Goal: Task Accomplishment & Management: Manage account settings

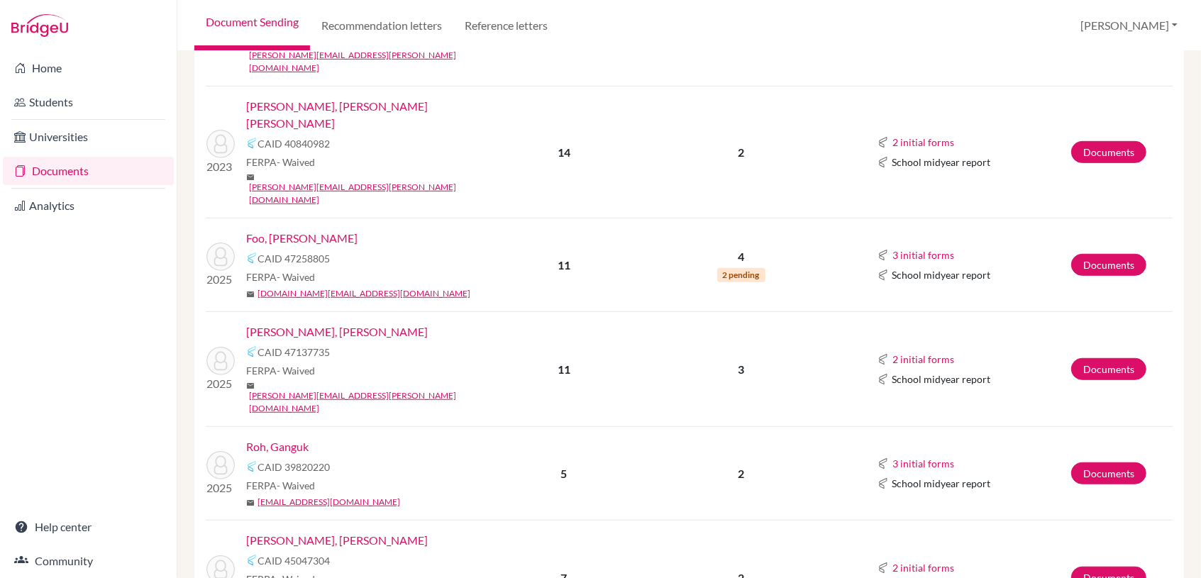
scroll to position [630, 0]
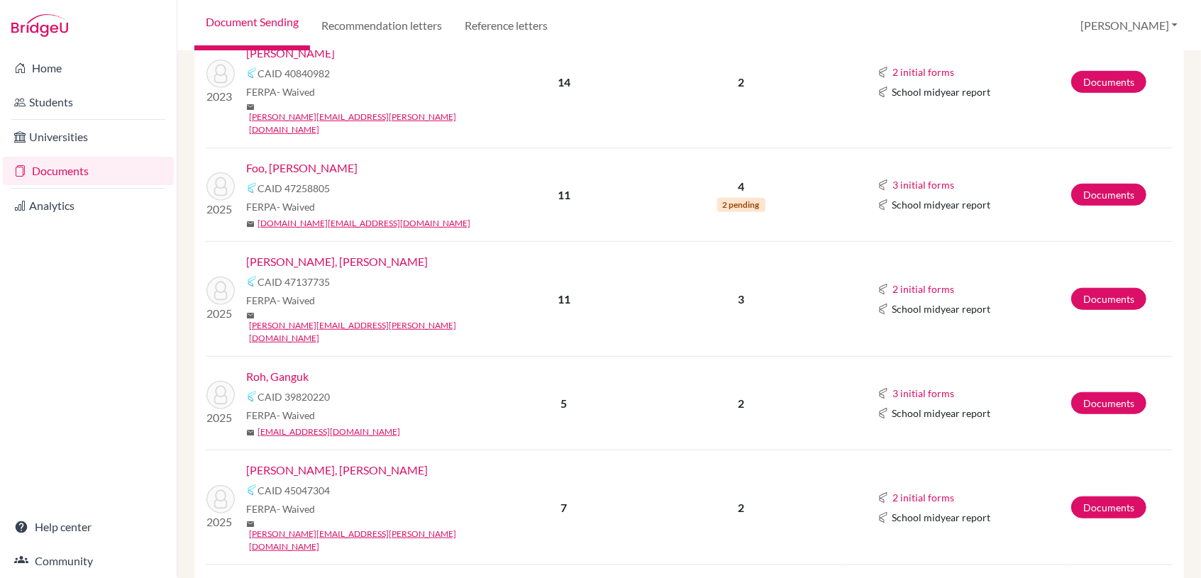
click at [267, 577] on link "[PERSON_NAME]" at bounding box center [290, 585] width 89 height 17
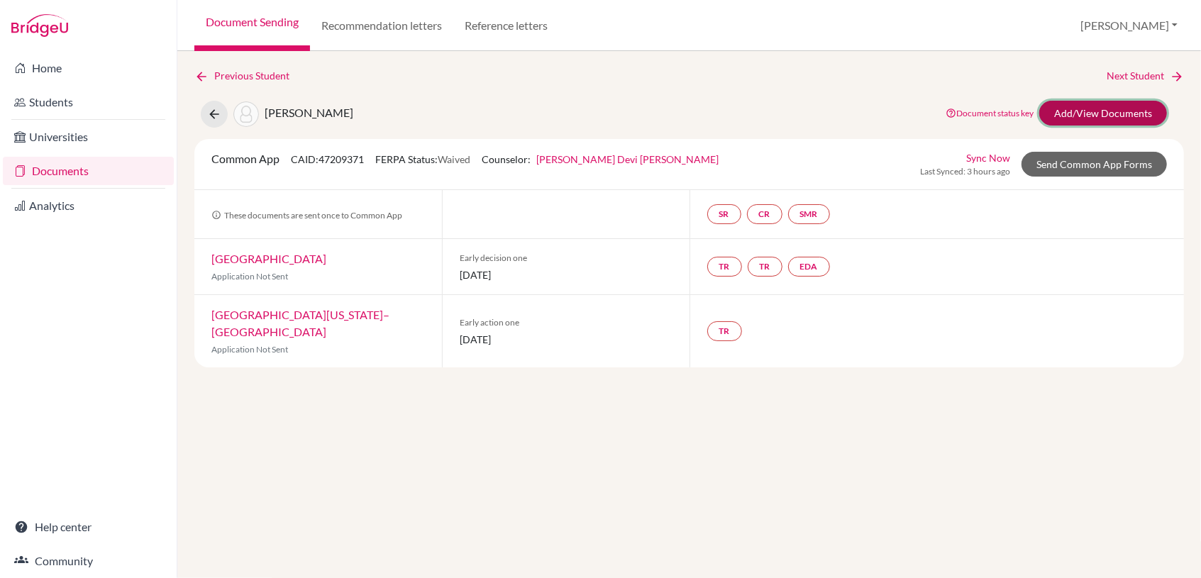
click at [1115, 115] on link "Add/View Documents" at bounding box center [1104, 113] width 128 height 25
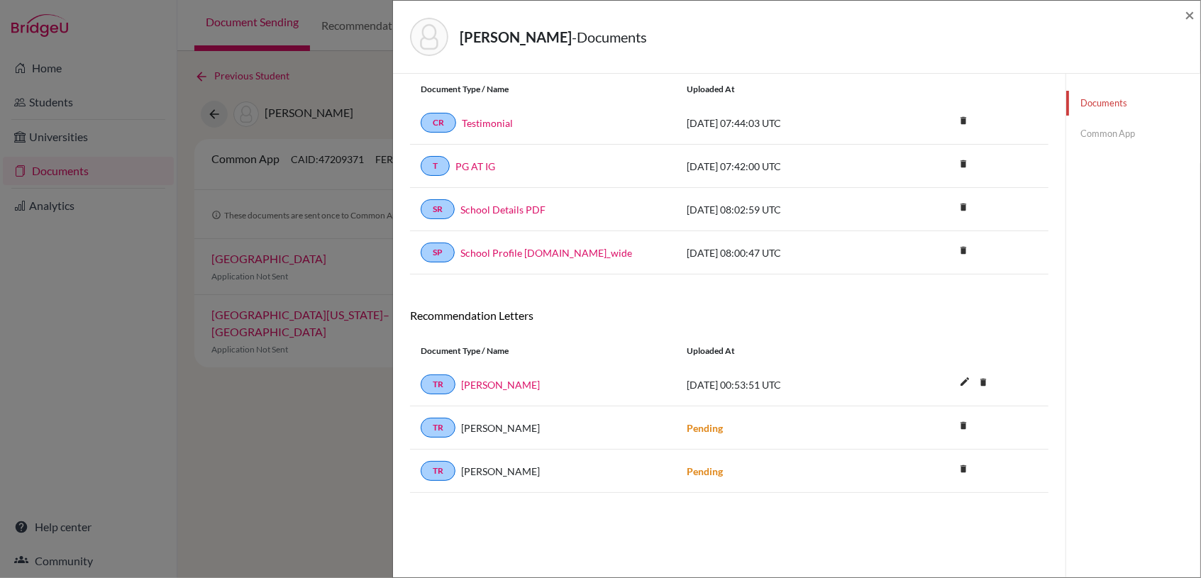
scroll to position [74, 0]
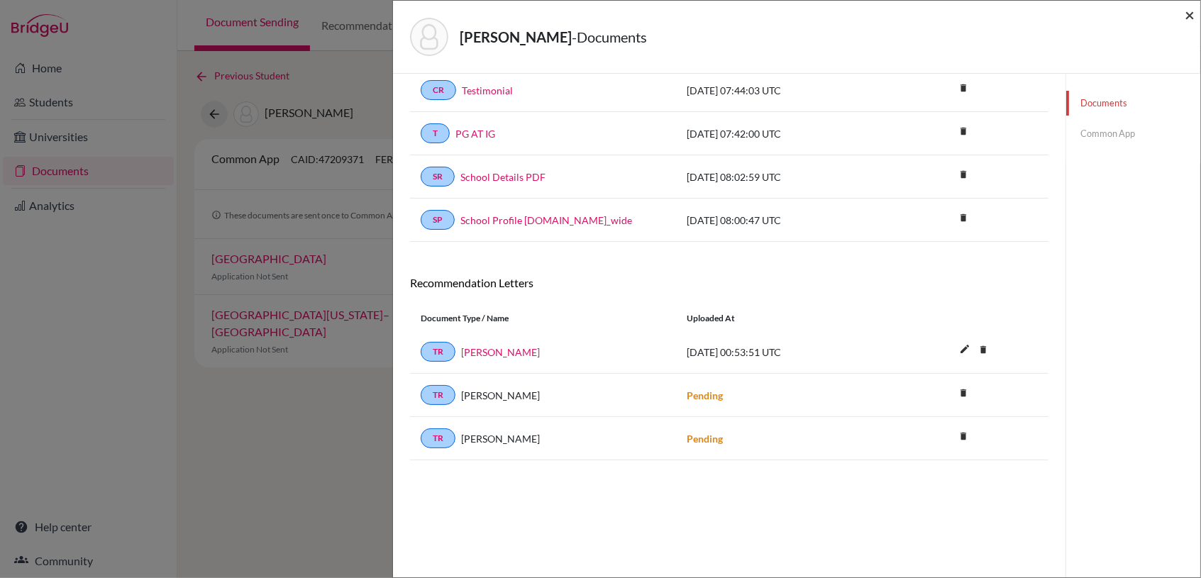
click at [1189, 10] on span "×" at bounding box center [1190, 14] width 10 height 21
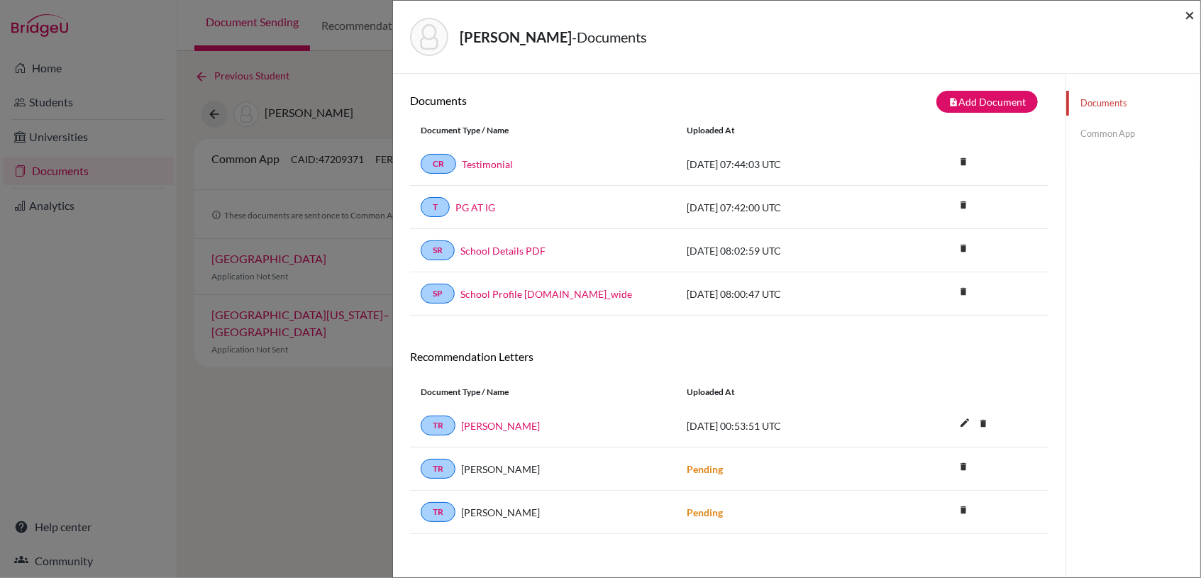
click at [1190, 15] on span "×" at bounding box center [1190, 14] width 10 height 21
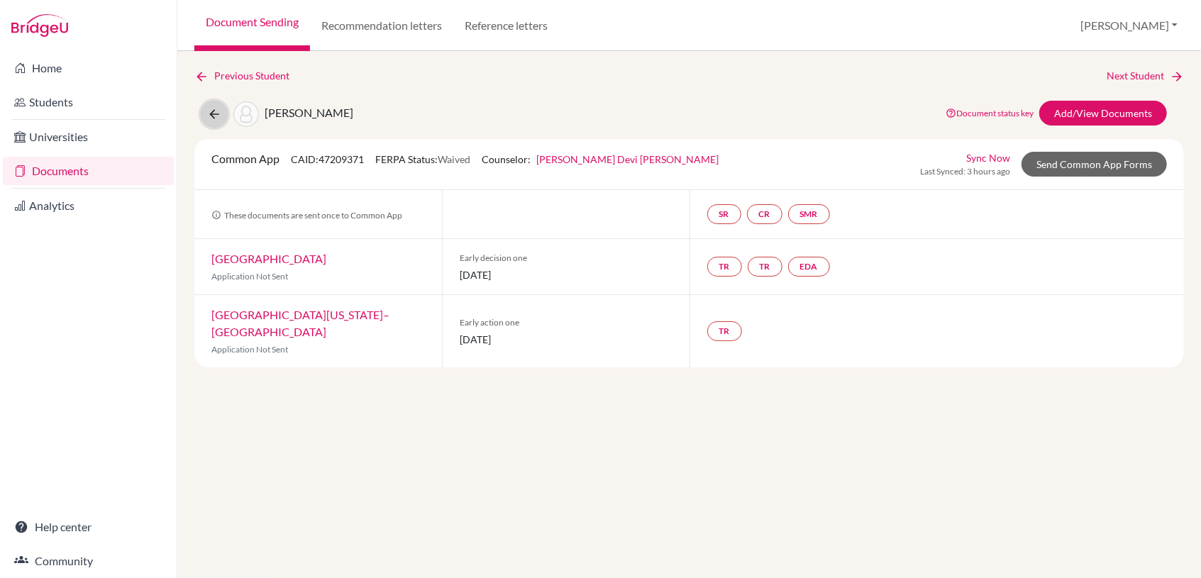
click at [208, 117] on icon at bounding box center [214, 114] width 14 height 14
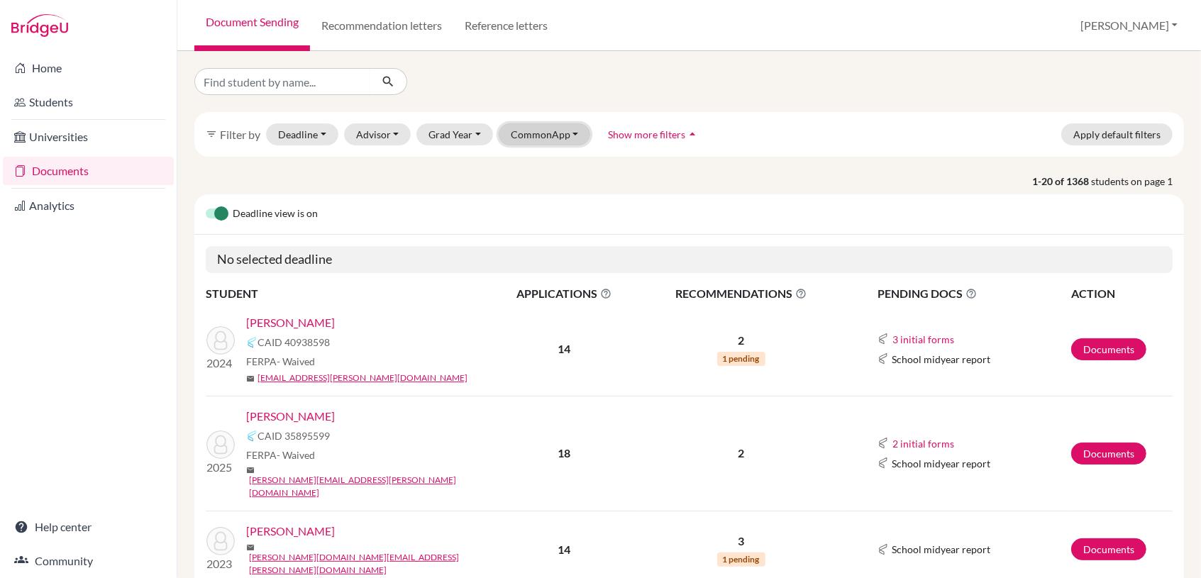
click at [560, 137] on button "CommonApp" at bounding box center [545, 134] width 92 height 22
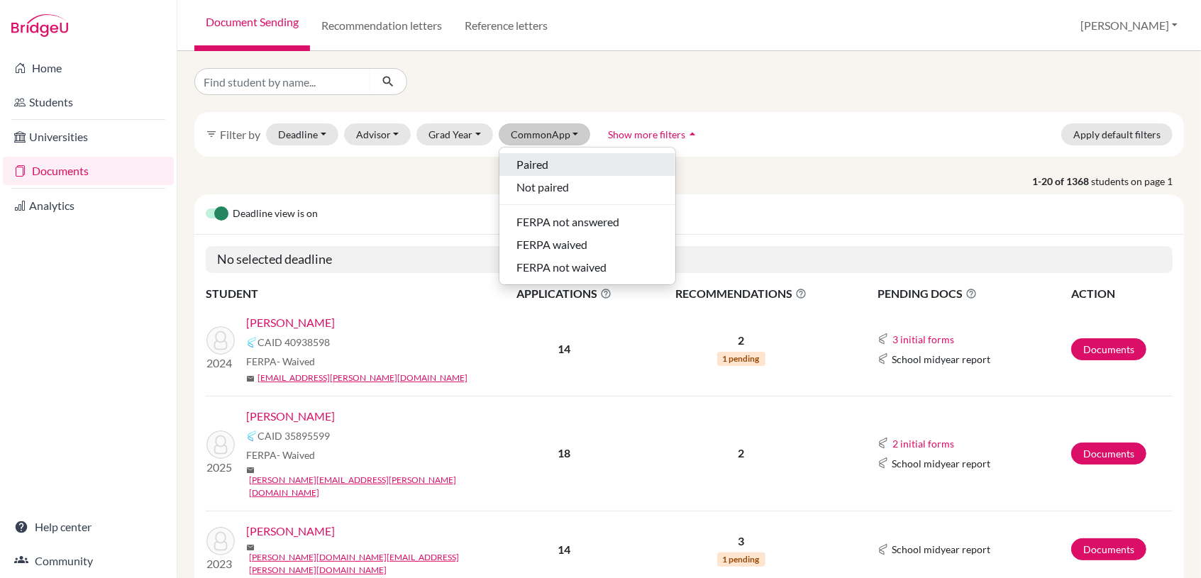
click at [528, 157] on span "Paired" at bounding box center [533, 164] width 32 height 17
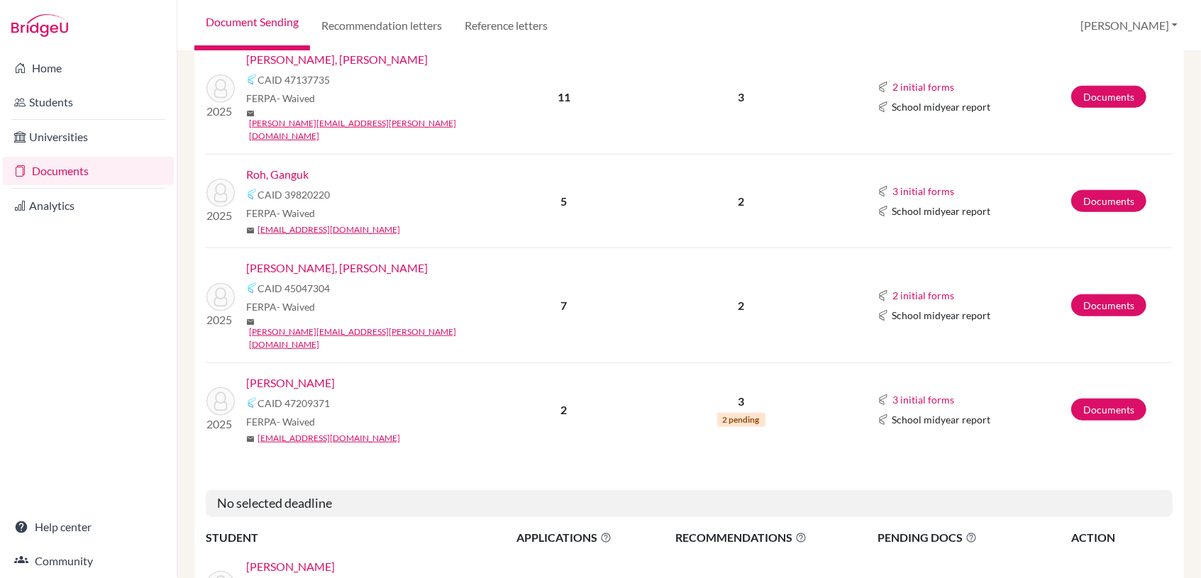
scroll to position [946, 0]
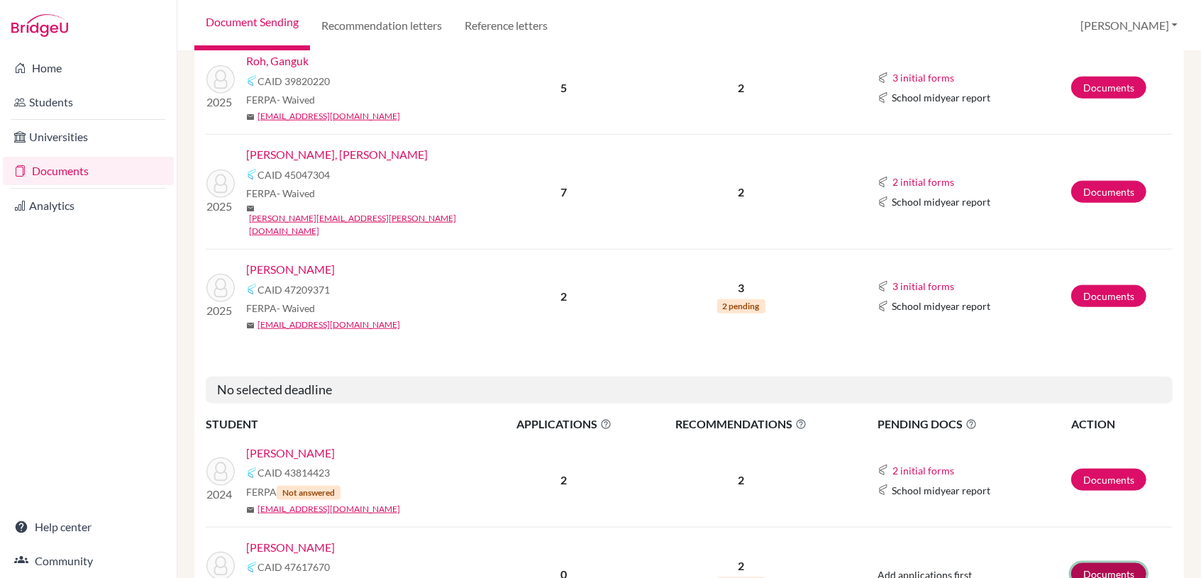
click at [1113, 563] on link "Documents" at bounding box center [1109, 574] width 75 height 22
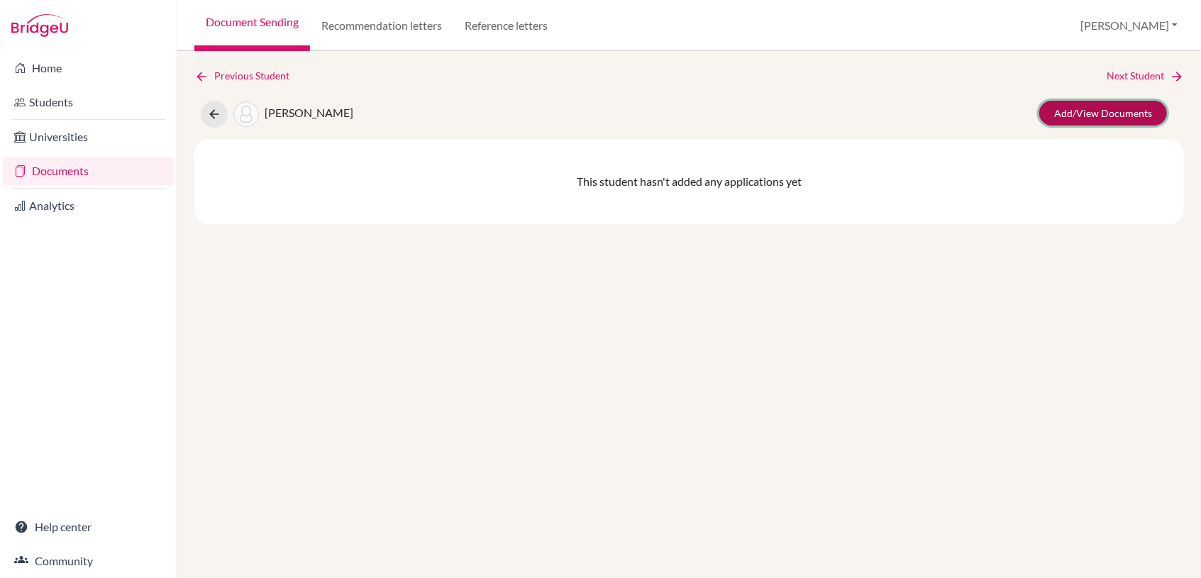
click at [1147, 110] on link "Add/View Documents" at bounding box center [1104, 113] width 128 height 25
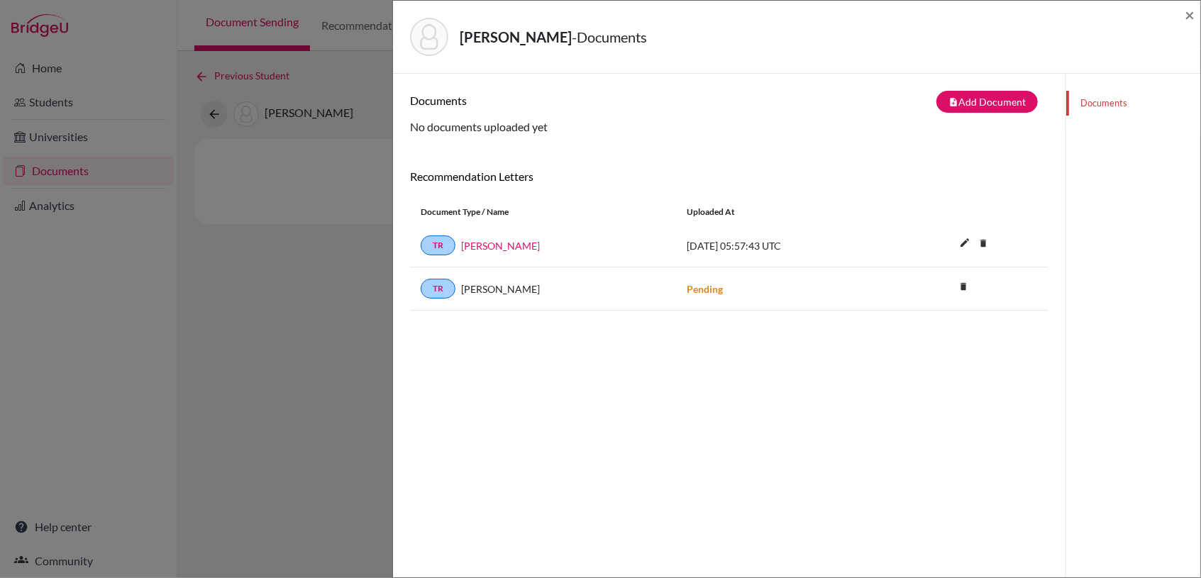
click at [1074, 448] on div "Documents" at bounding box center [1133, 363] width 135 height 578
click at [1189, 13] on span "×" at bounding box center [1190, 14] width 10 height 21
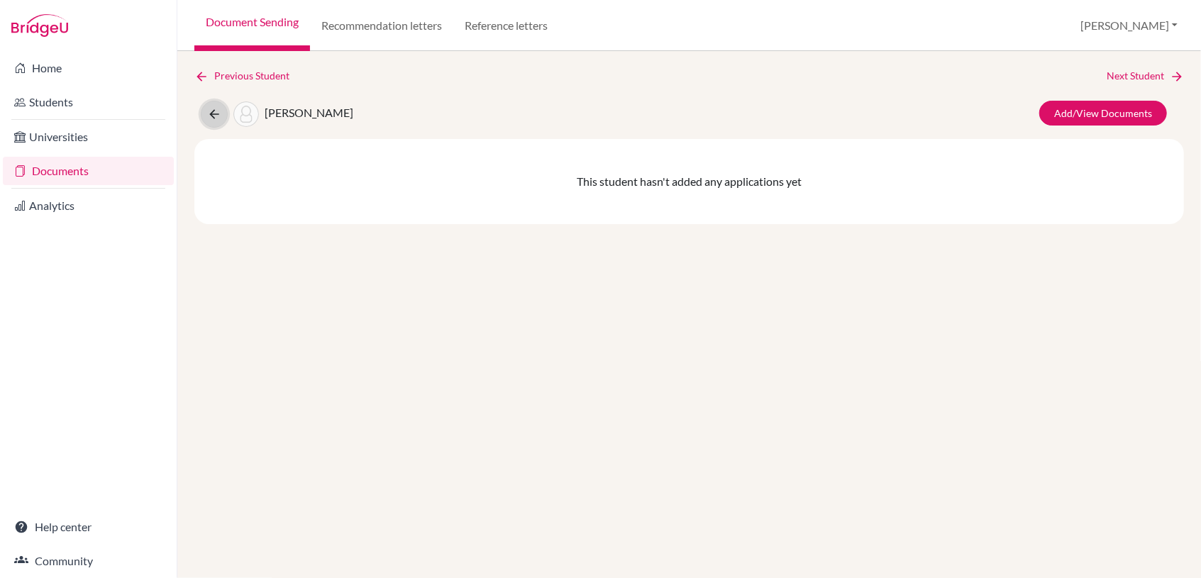
click at [212, 111] on icon at bounding box center [214, 114] width 14 height 14
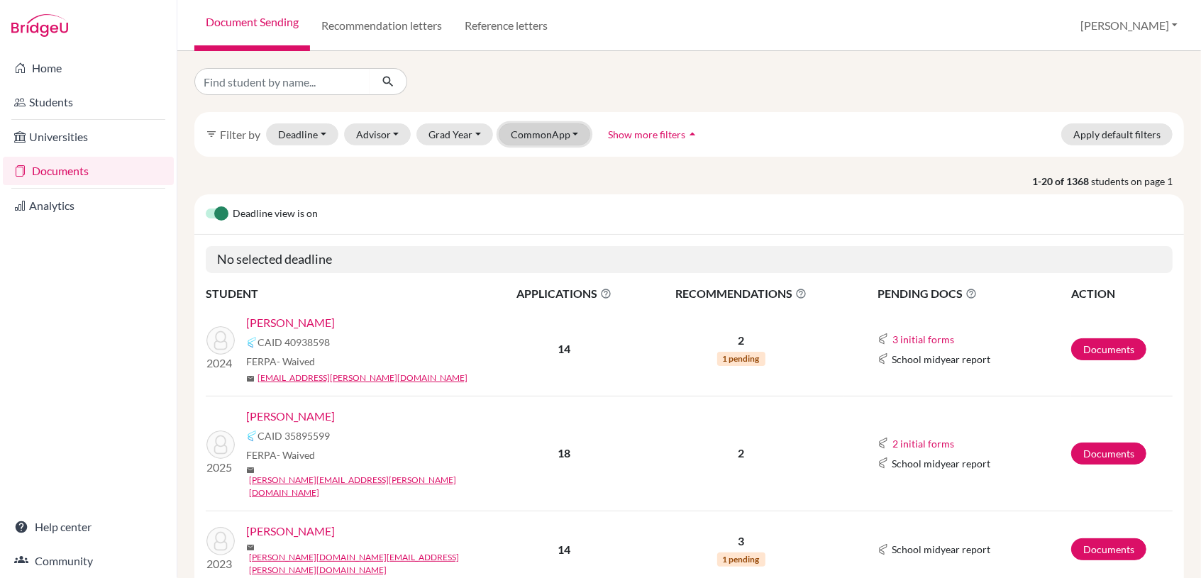
click at [550, 136] on button "CommonApp" at bounding box center [545, 134] width 92 height 22
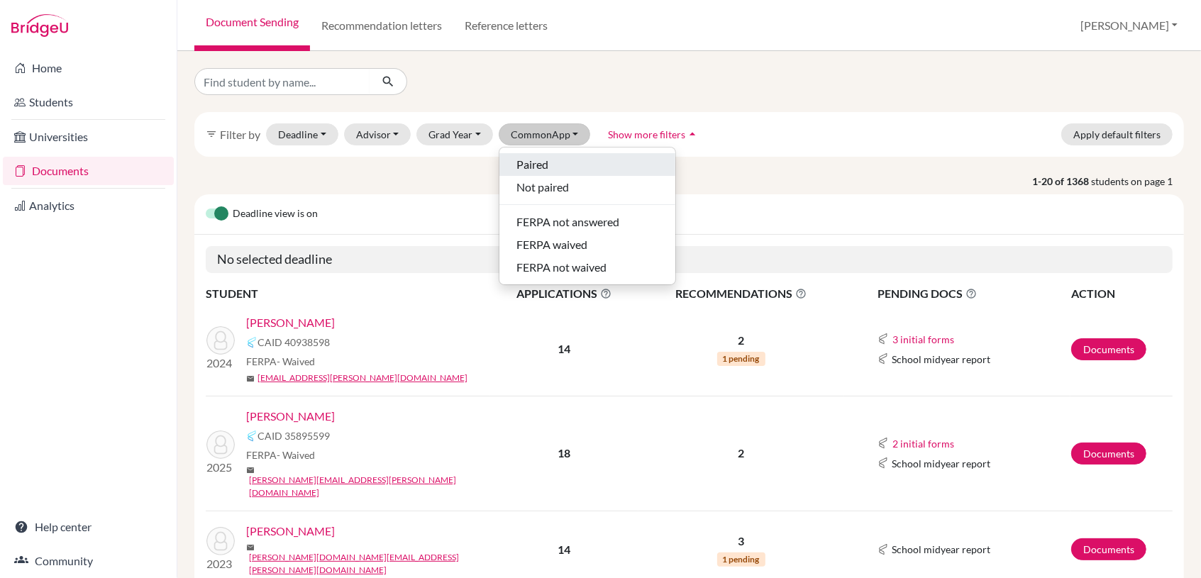
click at [535, 167] on span "Paired" at bounding box center [533, 164] width 32 height 17
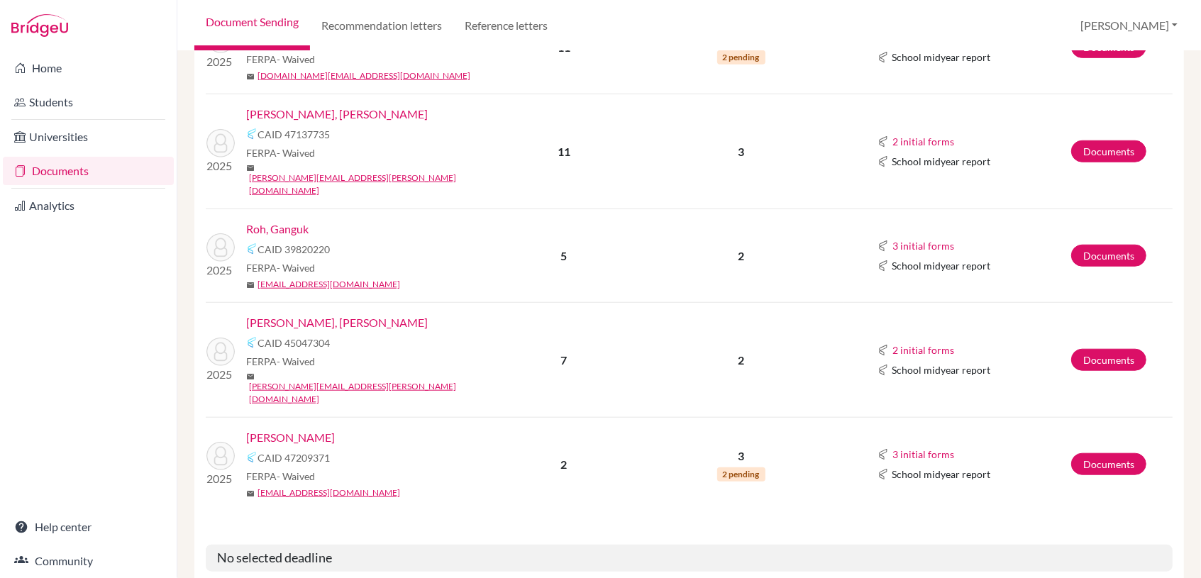
scroll to position [563, 0]
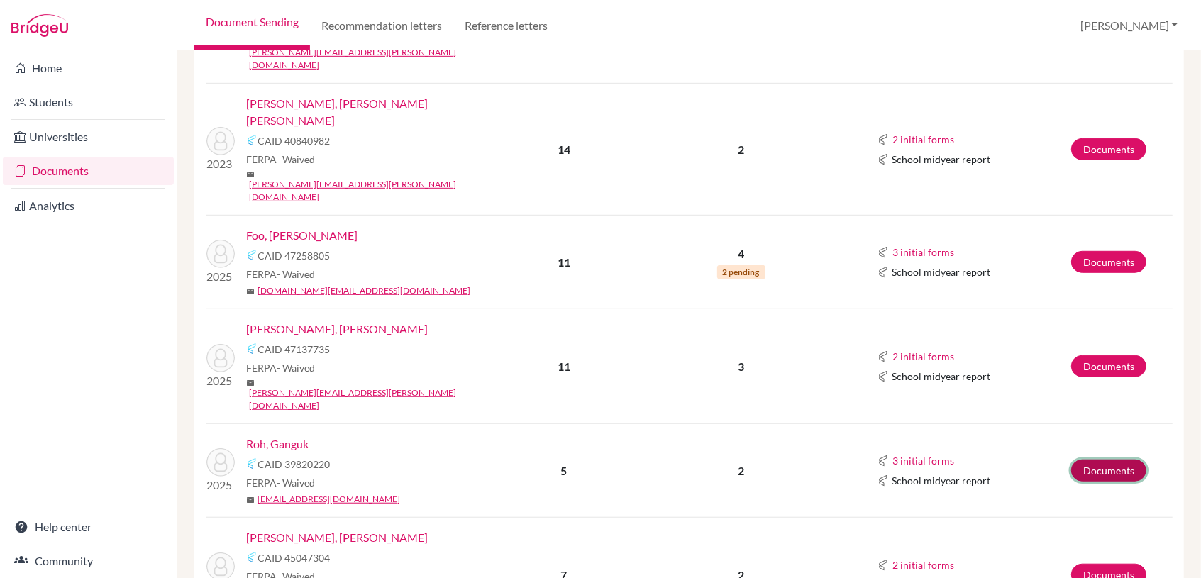
click at [1106, 460] on link "Documents" at bounding box center [1109, 471] width 75 height 22
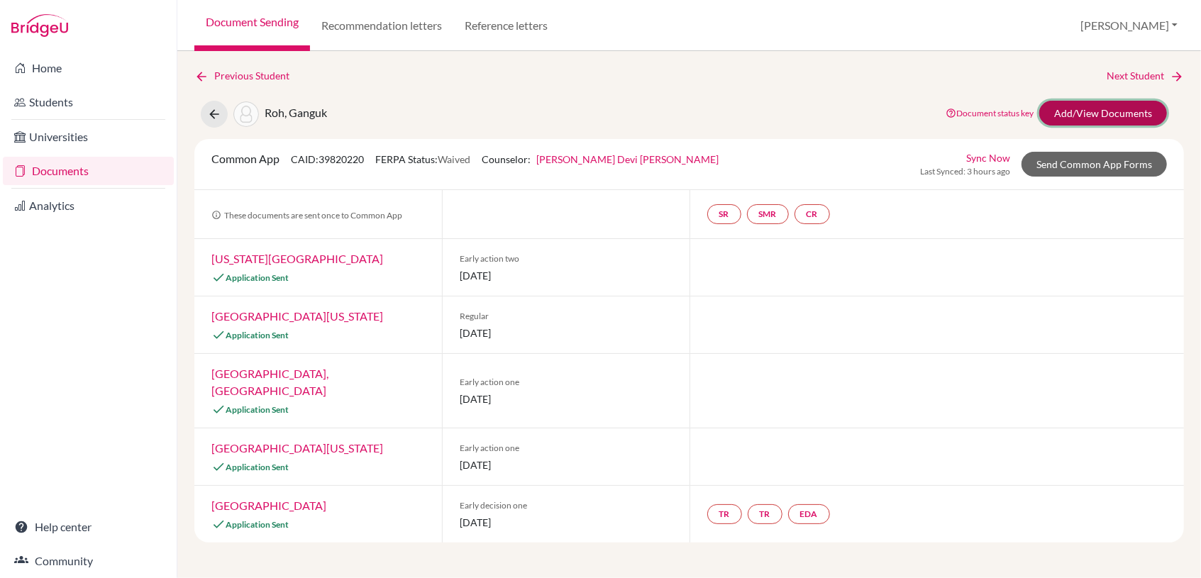
click at [1142, 104] on link "Add/View Documents" at bounding box center [1104, 113] width 128 height 25
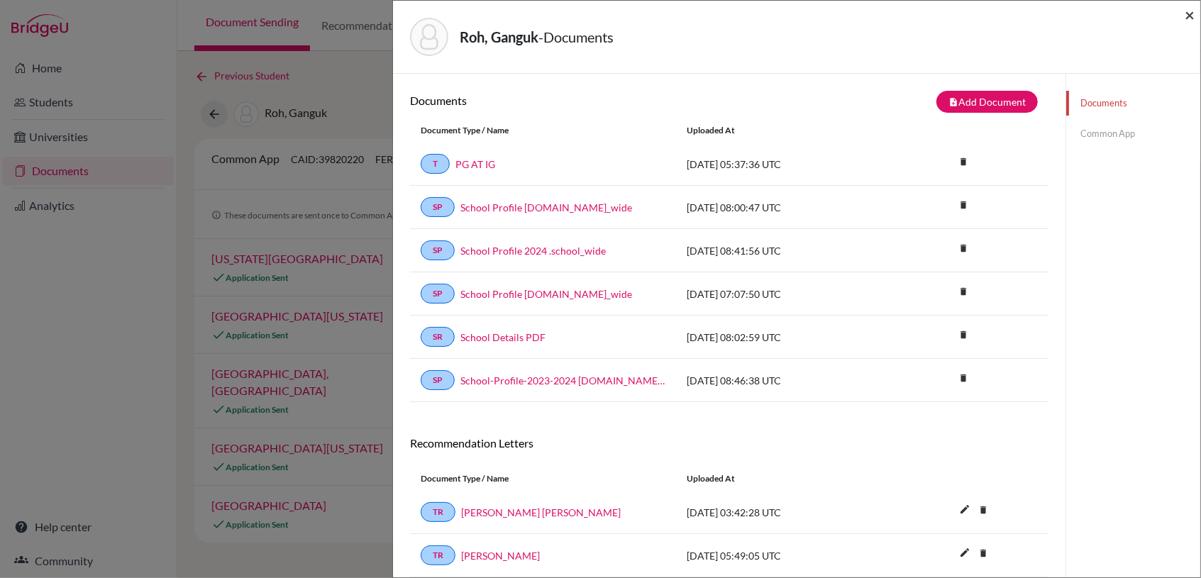
click at [1191, 11] on span "×" at bounding box center [1190, 14] width 10 height 21
click at [1191, 13] on span "×" at bounding box center [1190, 14] width 10 height 21
